Goal: Information Seeking & Learning: Learn about a topic

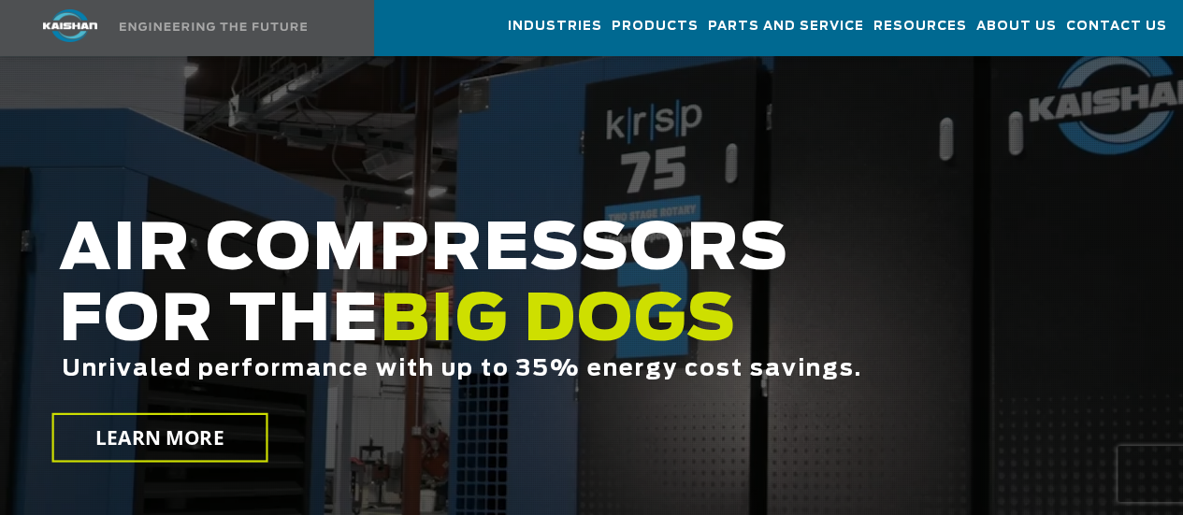
scroll to position [187, 0]
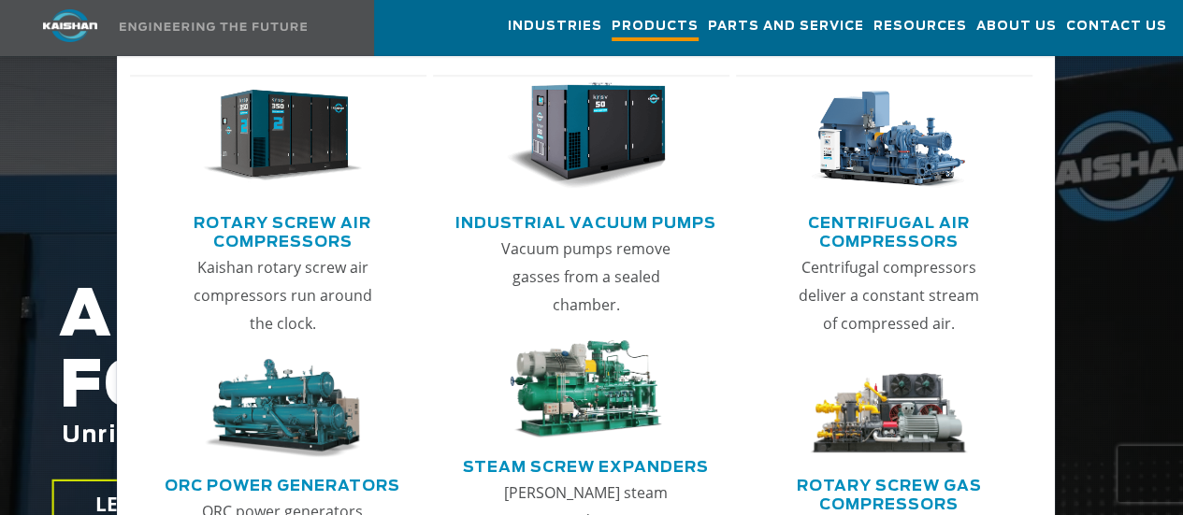
click at [611, 31] on span "Products" at bounding box center [654, 28] width 87 height 25
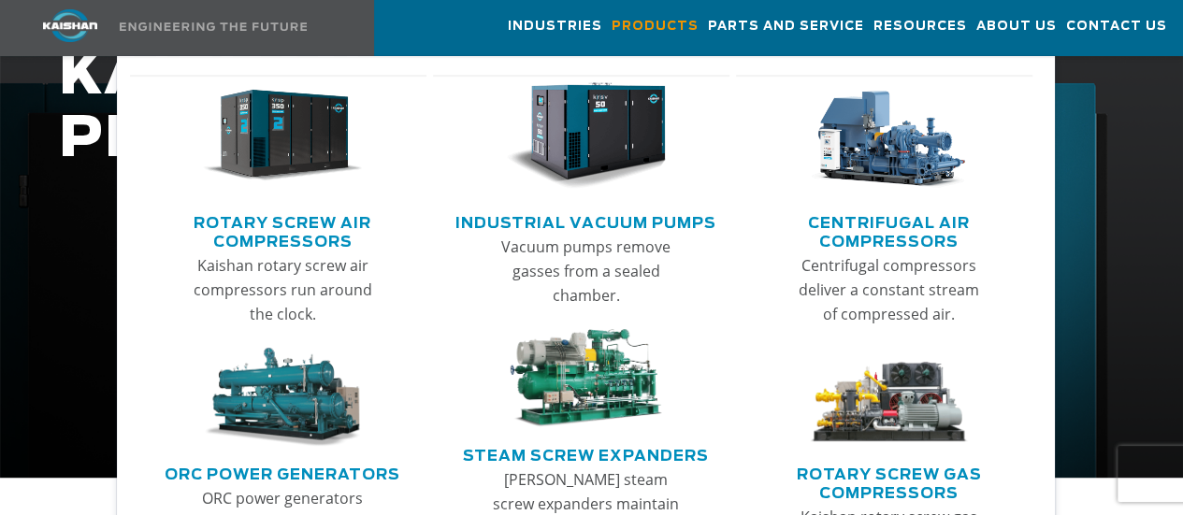
scroll to position [374, 0]
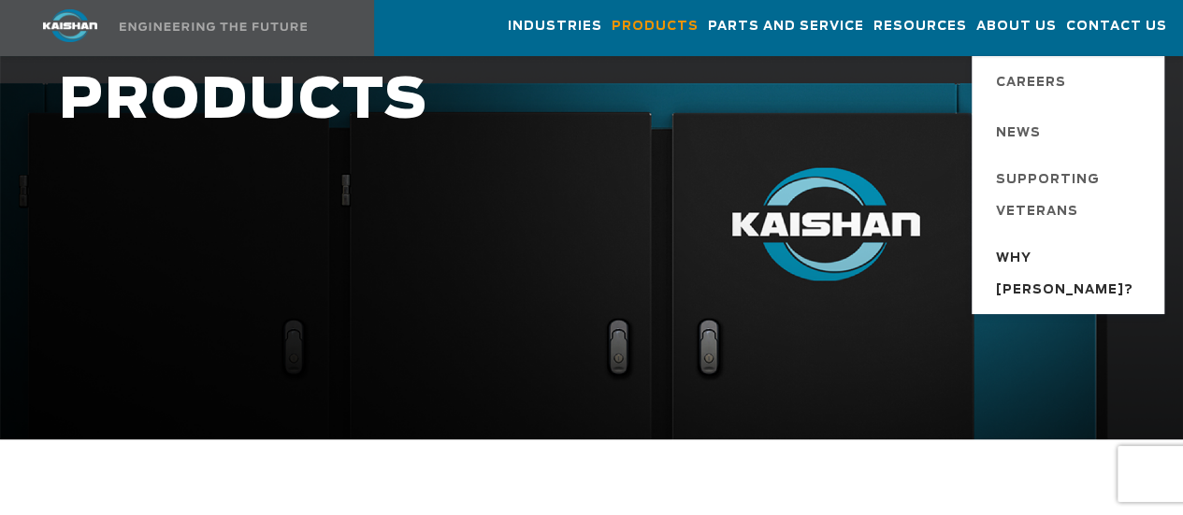
click at [1010, 268] on span "Why [PERSON_NAME]?" at bounding box center [1071, 275] width 150 height 64
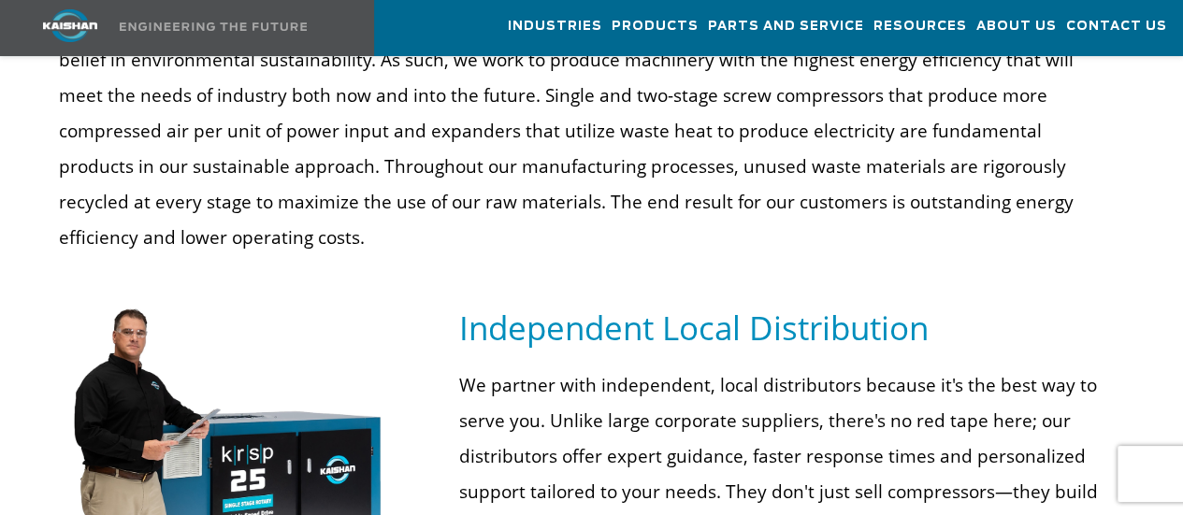
scroll to position [935, 0]
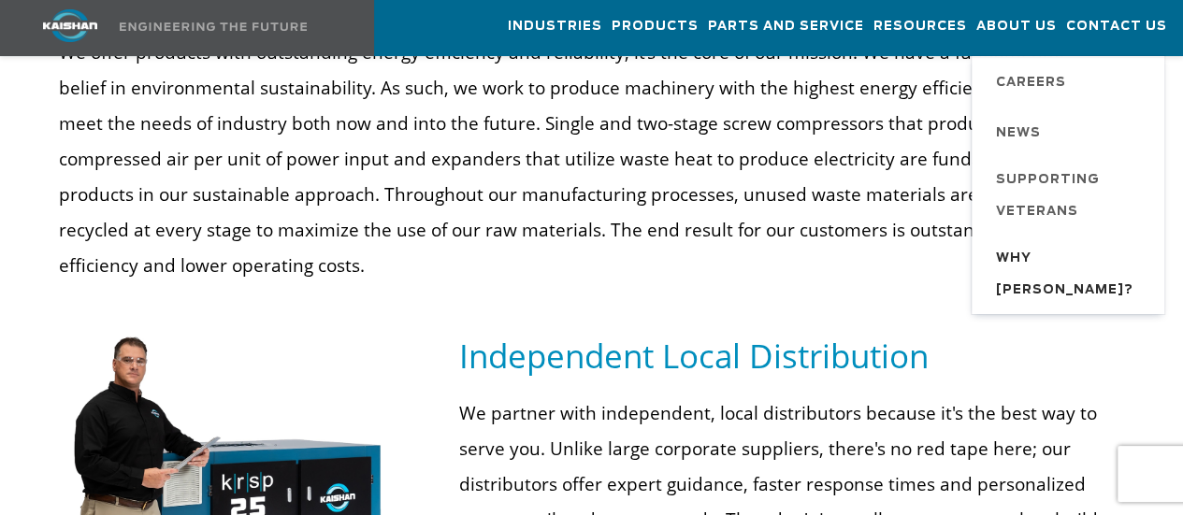
click at [1006, 262] on span "Why [PERSON_NAME]?" at bounding box center [1071, 275] width 150 height 64
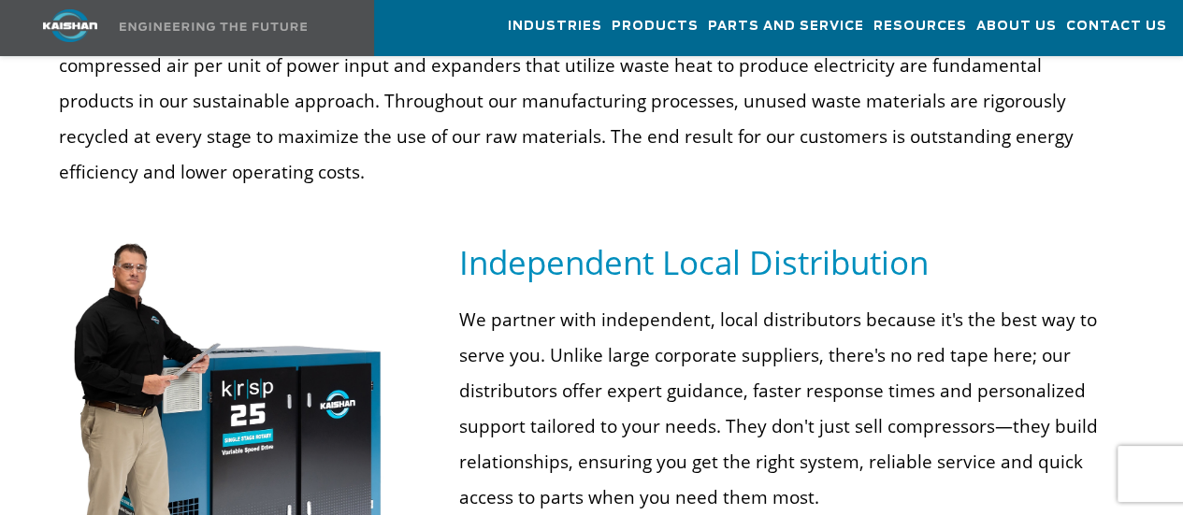
scroll to position [1122, 0]
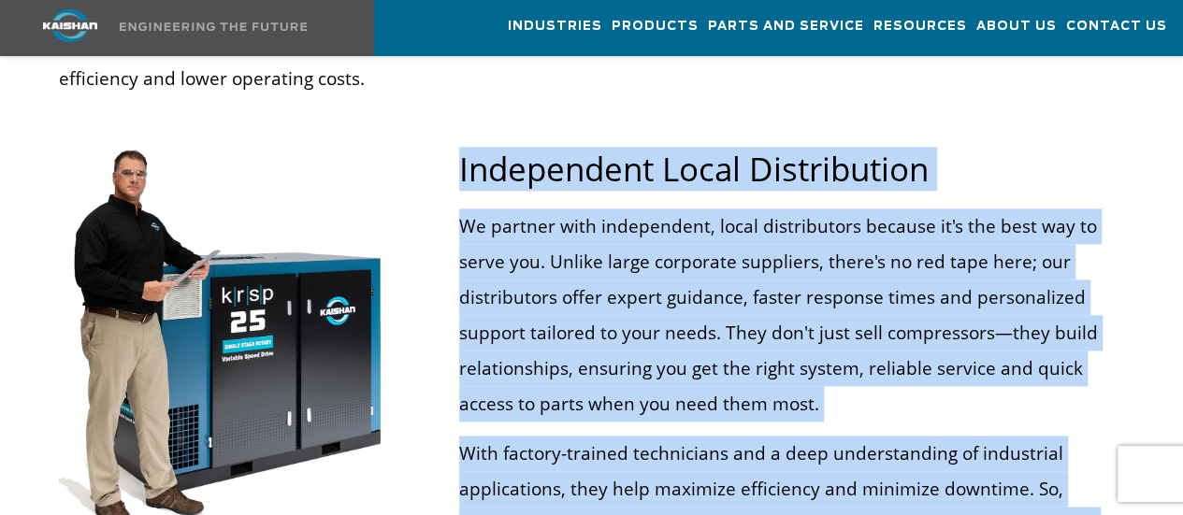
drag, startPoint x: 460, startPoint y: 87, endPoint x: 1019, endPoint y: 493, distance: 690.9
click at [1019, 493] on div "Independent Local Distribution We partner with independent, local distributors …" at bounding box center [792, 439] width 688 height 582
copy div "Independent Local Distribution We partner with independent, local distributors …"
